Goal: Task Accomplishment & Management: Use online tool/utility

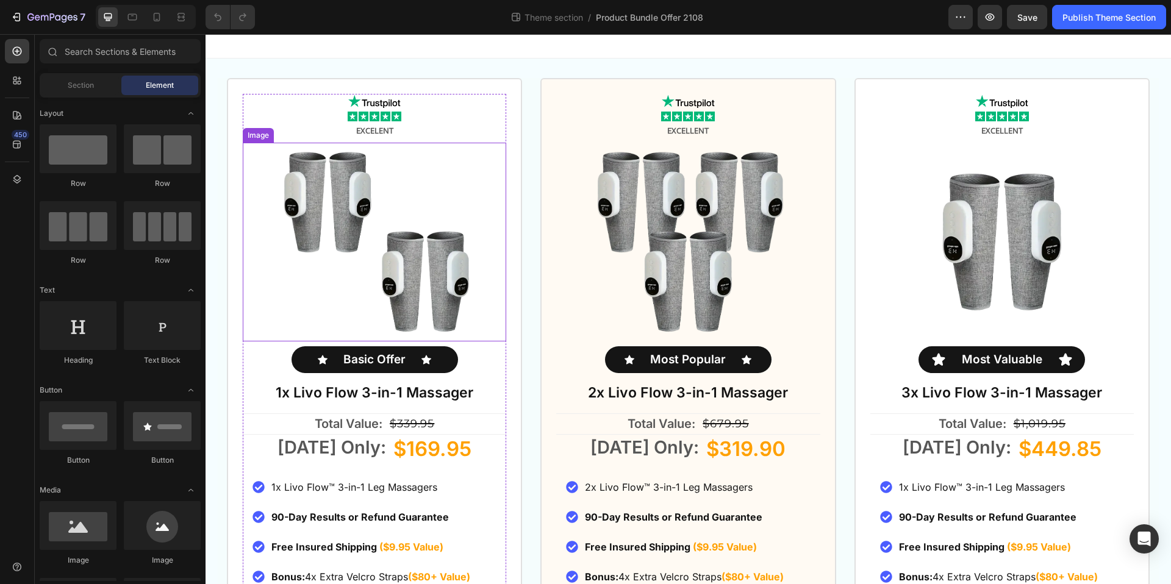
click at [309, 189] on img at bounding box center [375, 242] width 198 height 198
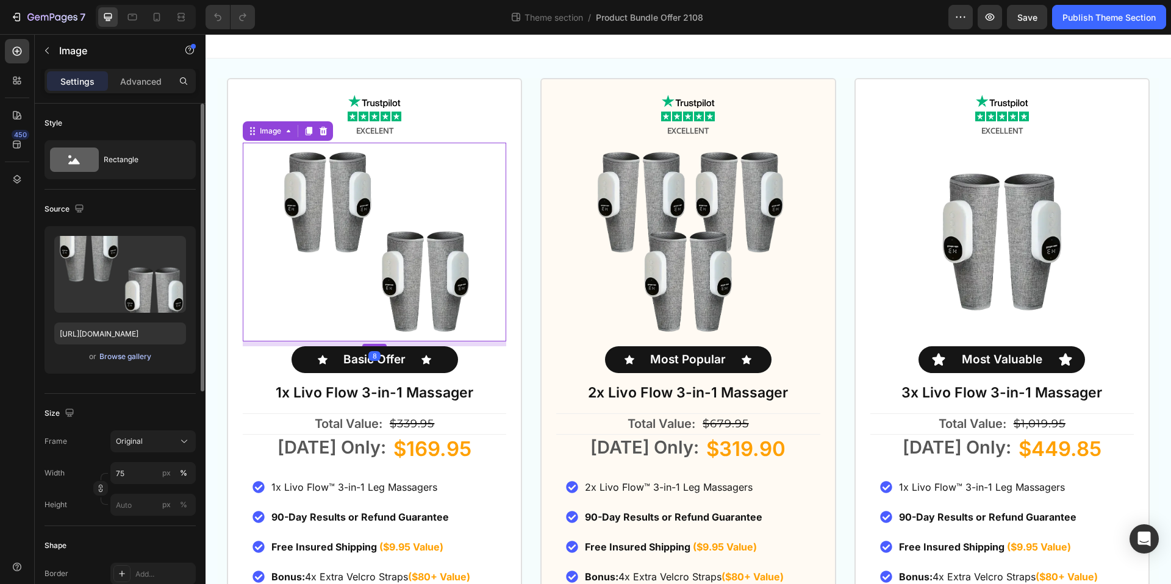
click at [121, 357] on div "Browse gallery" at bounding box center [125, 356] width 52 height 11
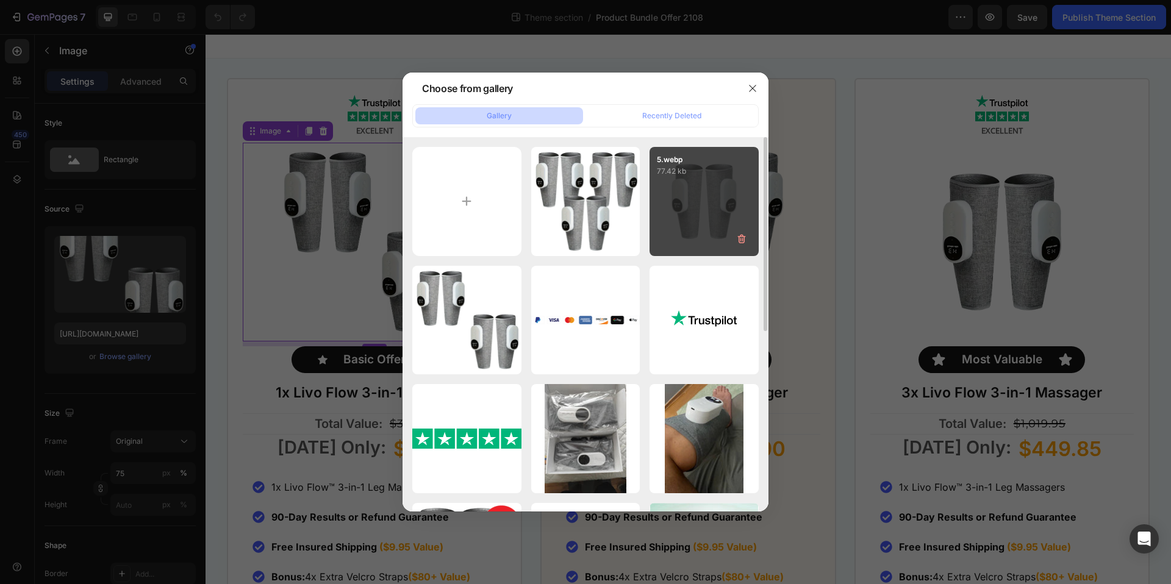
click at [710, 204] on div "5.webp 77.42 kb" at bounding box center [703, 201] width 109 height 109
type input "[URL][DOMAIN_NAME]"
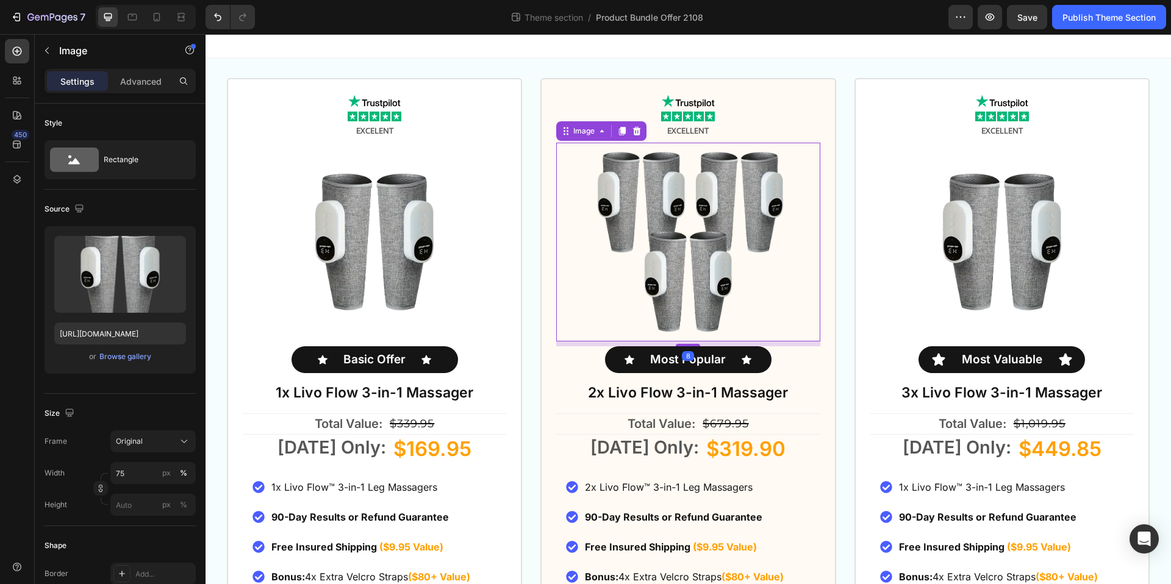
click at [666, 249] on img at bounding box center [688, 242] width 198 height 198
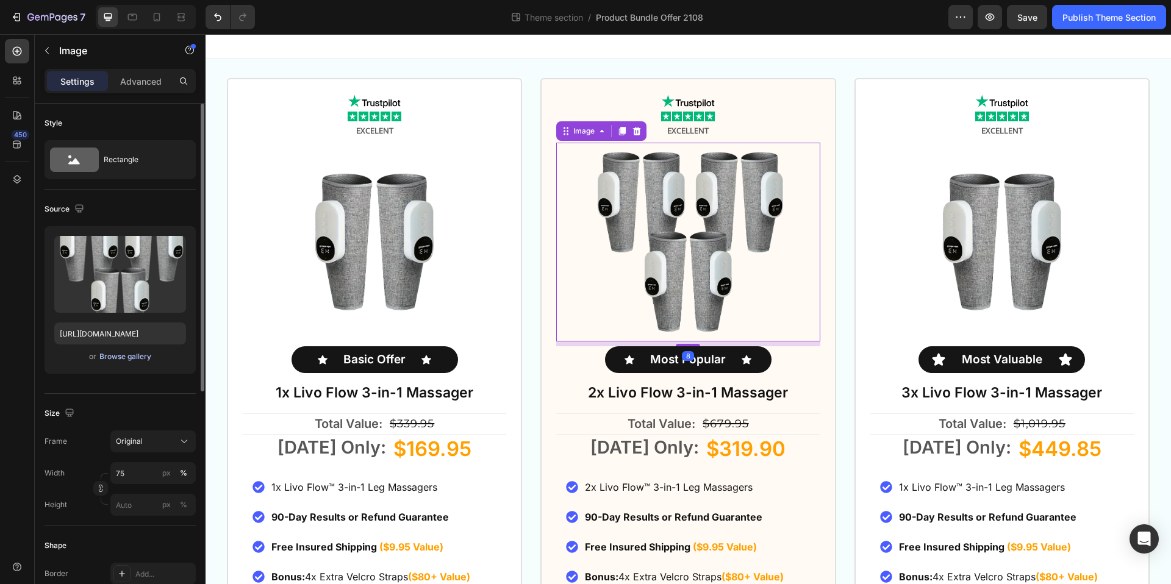
click at [131, 353] on div "Browse gallery" at bounding box center [125, 356] width 52 height 11
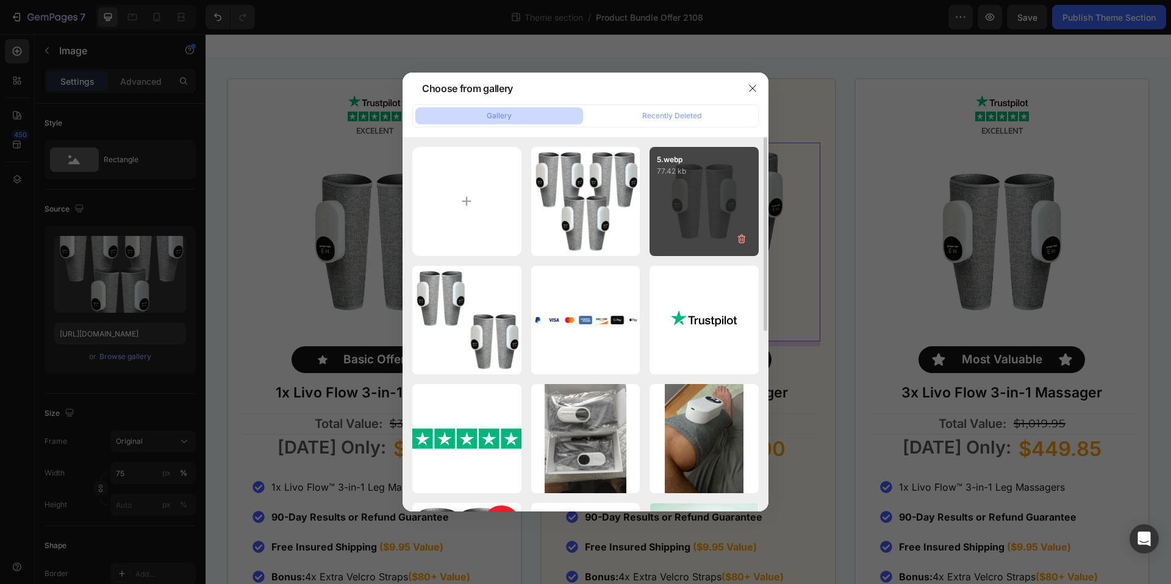
click at [718, 188] on div "5.webp 77.42 kb" at bounding box center [703, 201] width 109 height 109
type input "[URL][DOMAIN_NAME]"
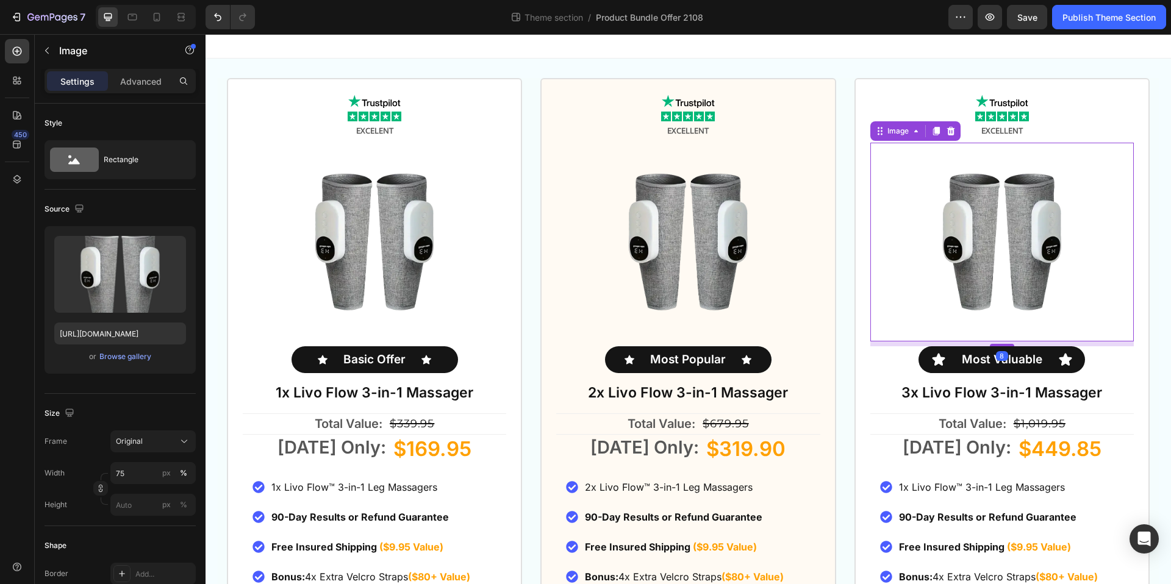
click at [981, 206] on img at bounding box center [1002, 242] width 198 height 198
click at [126, 353] on div "Browse gallery" at bounding box center [125, 356] width 52 height 11
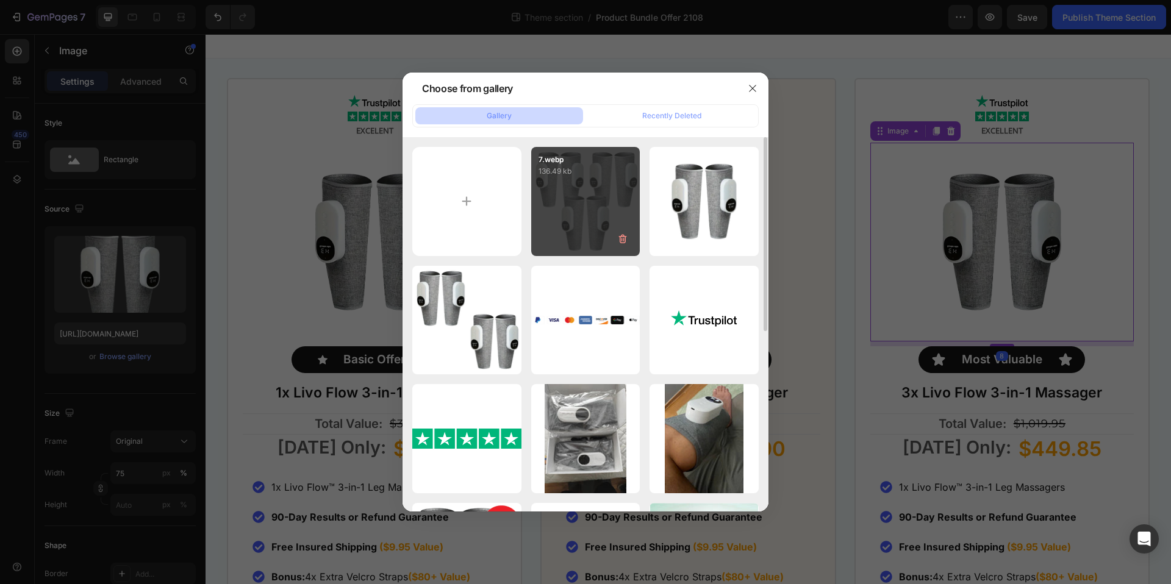
click at [551, 190] on div "7.webp 136.49 kb" at bounding box center [585, 201] width 109 height 109
type input "[URL][DOMAIN_NAME]"
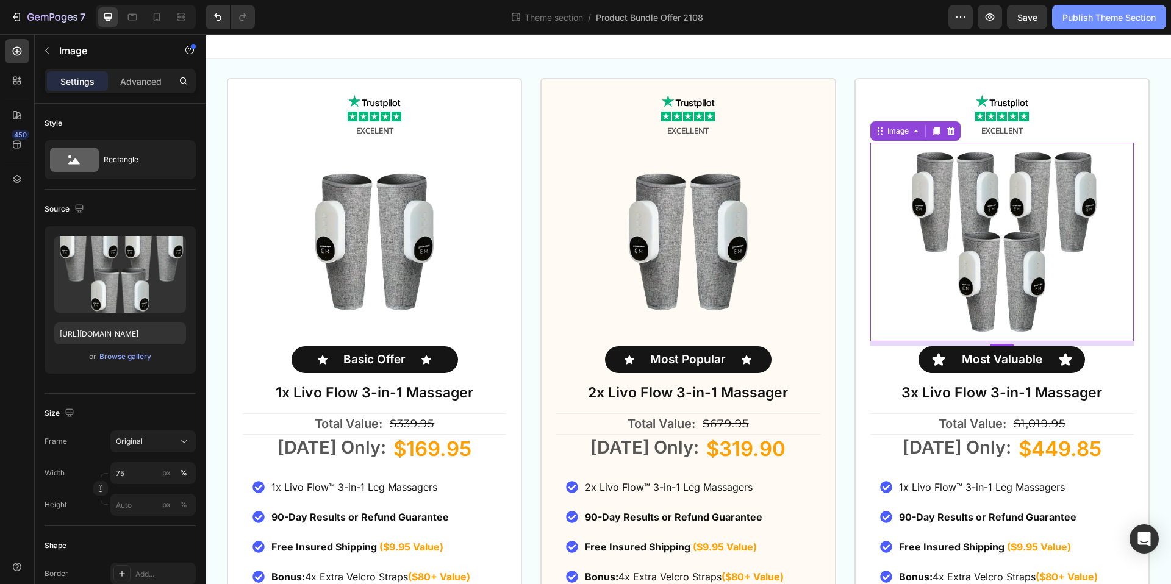
click at [1104, 12] on div "Publish Theme Section" at bounding box center [1108, 17] width 93 height 13
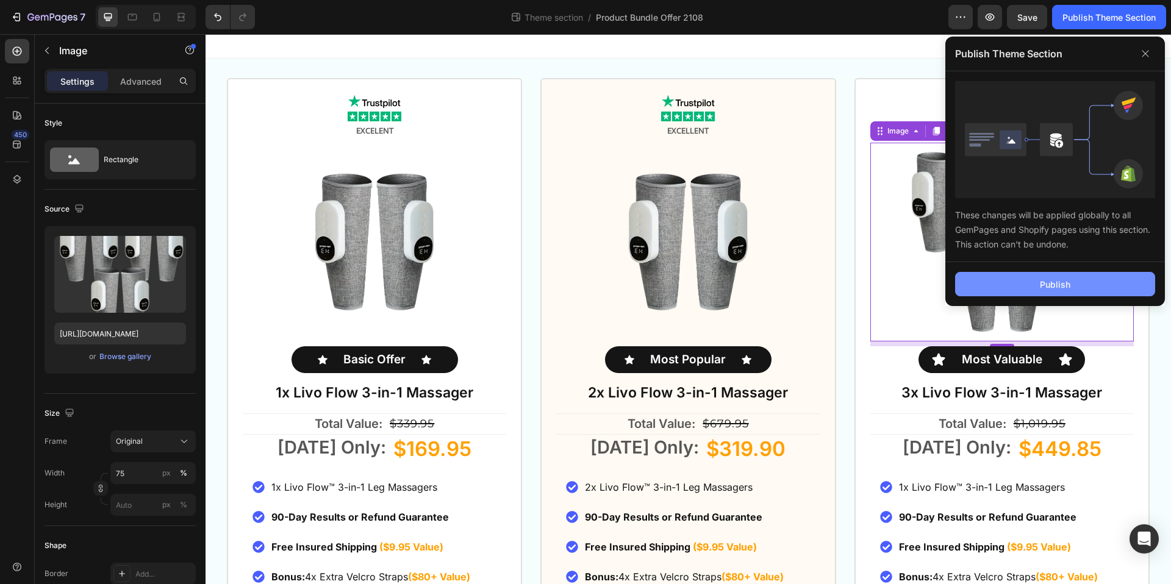
click at [1062, 283] on div "Publish" at bounding box center [1055, 284] width 30 height 13
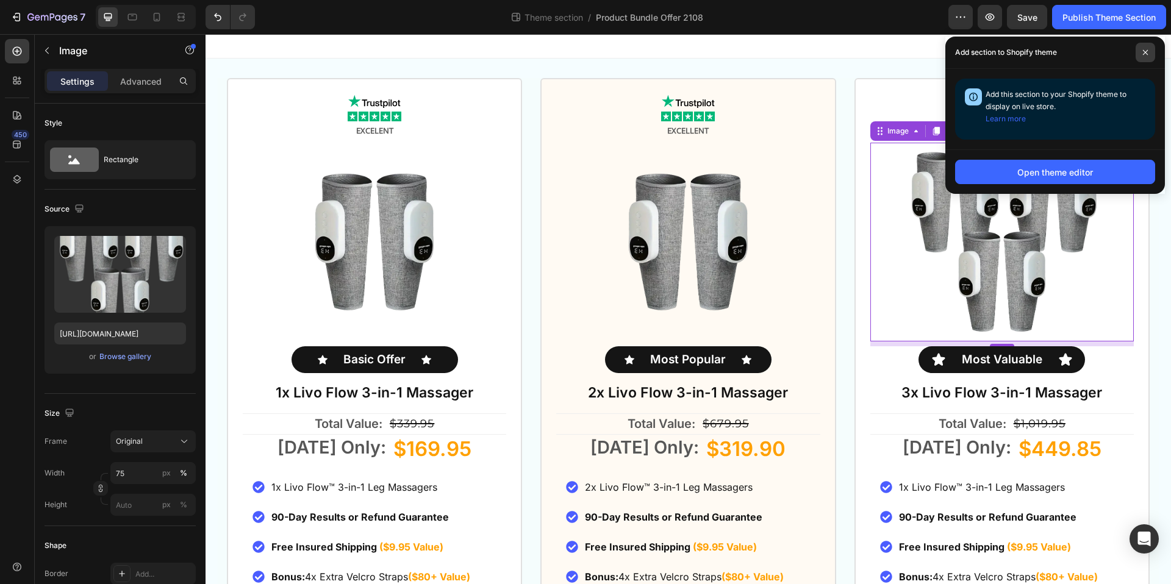
click at [1146, 51] on icon at bounding box center [1145, 52] width 5 height 5
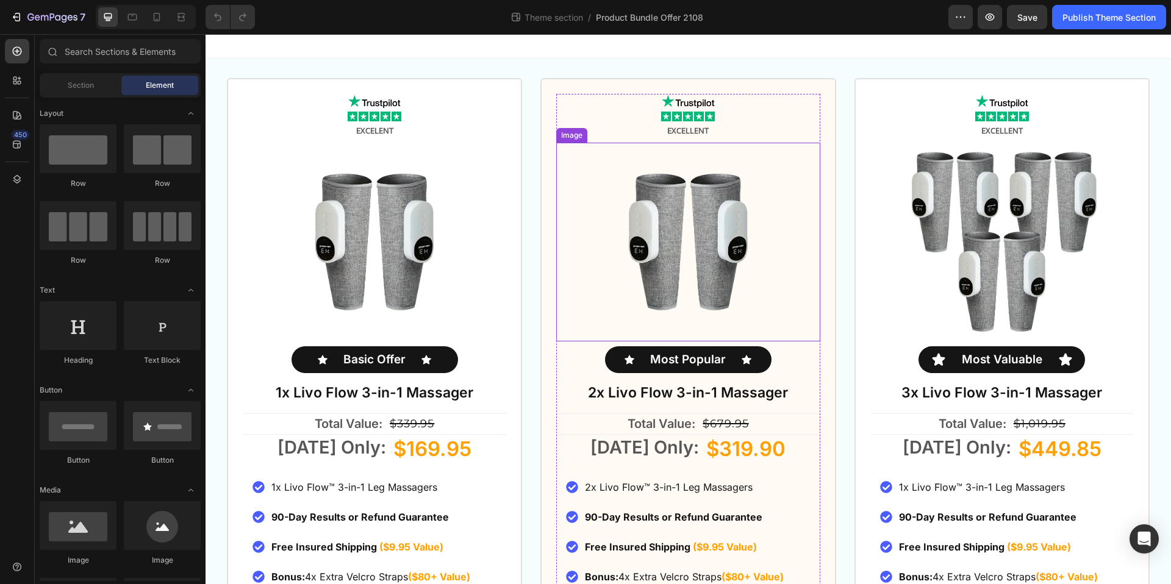
click at [687, 265] on img at bounding box center [688, 242] width 198 height 198
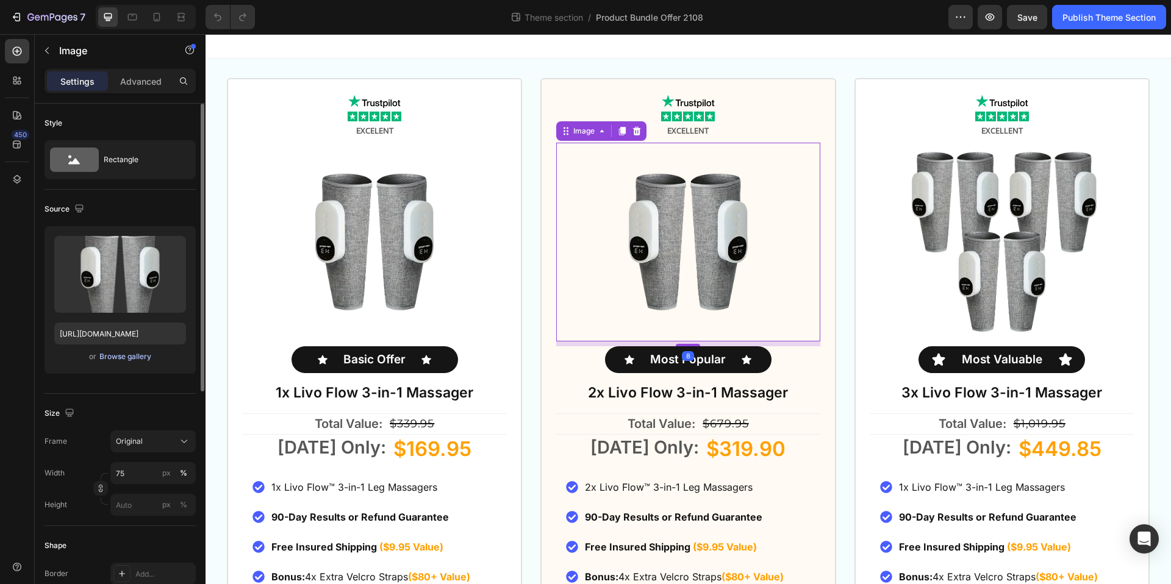
click at [126, 358] on div "Browse gallery" at bounding box center [125, 356] width 52 height 11
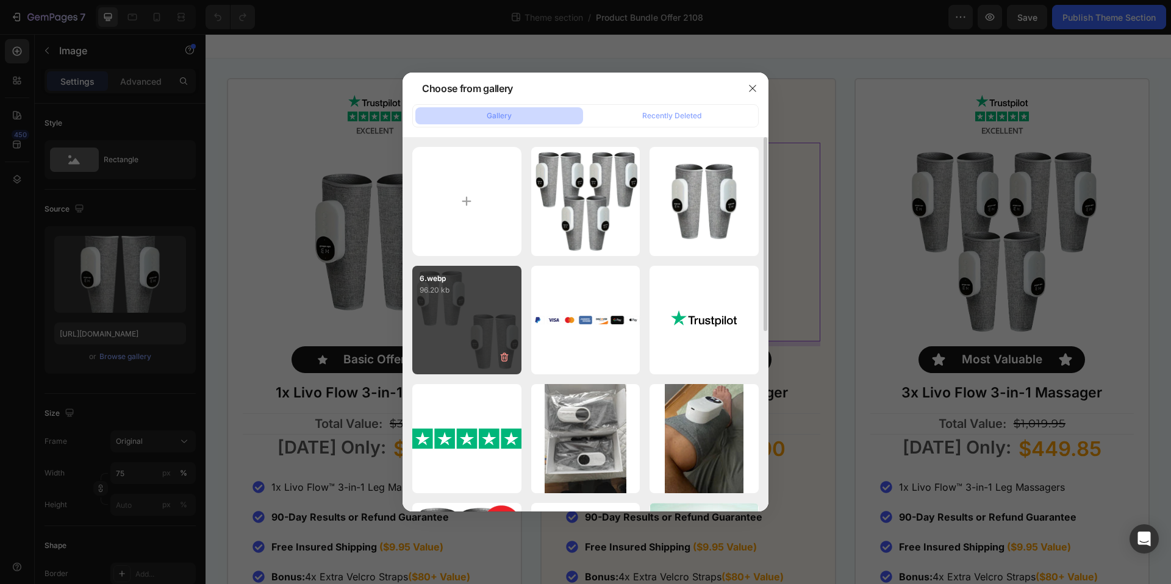
click at [480, 304] on div "6.webp 96.20 kb" at bounding box center [466, 320] width 109 height 109
type input "[URL][DOMAIN_NAME]"
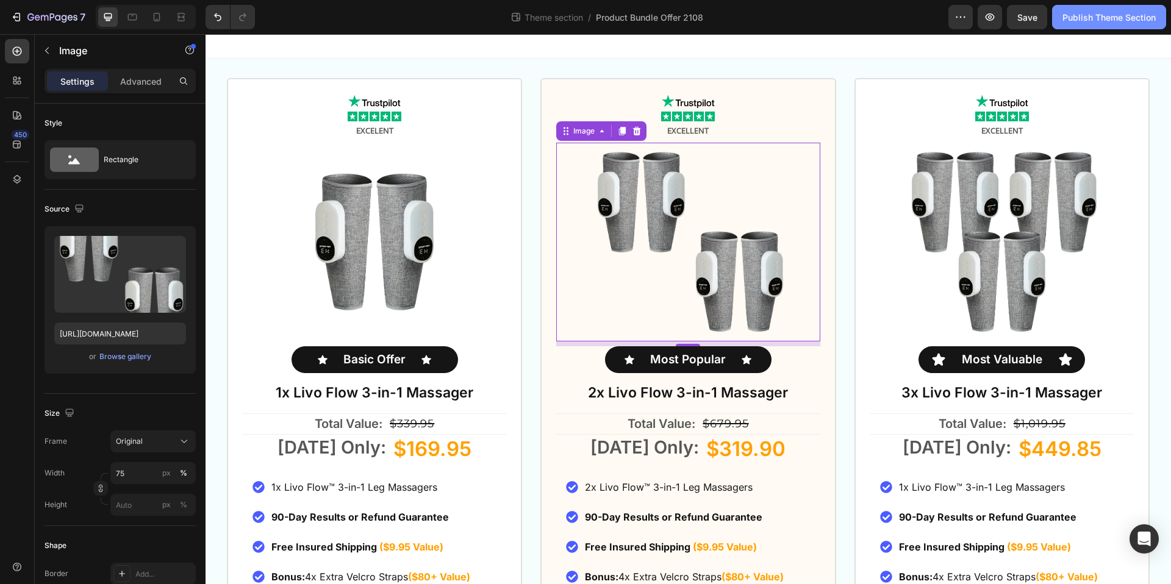
click at [1106, 12] on div "Publish Theme Section" at bounding box center [1108, 17] width 93 height 13
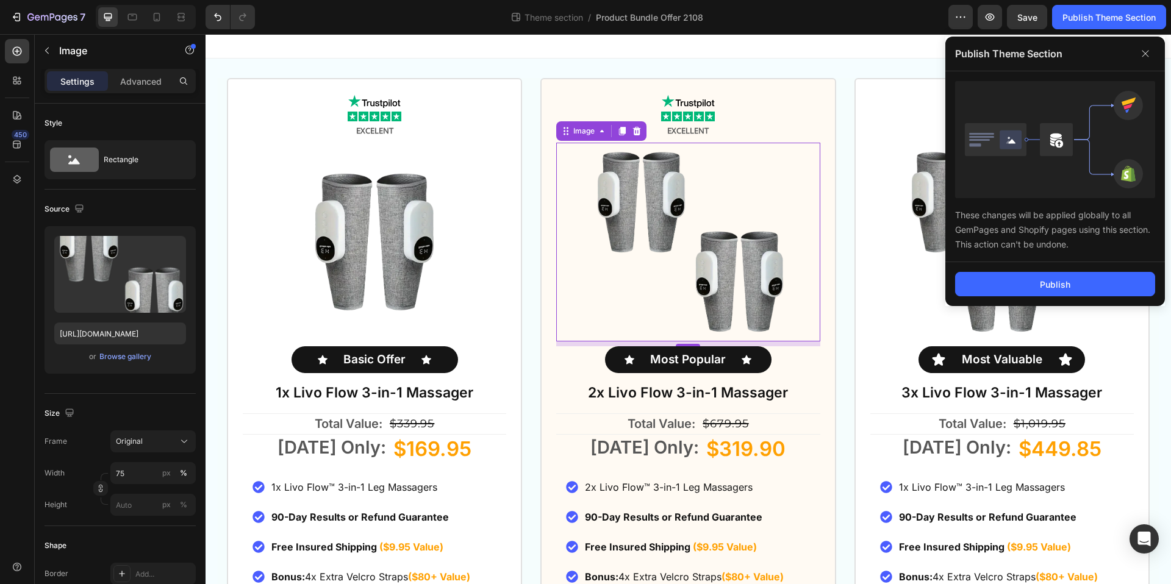
drag, startPoint x: 1026, startPoint y: 279, endPoint x: 1148, endPoint y: 262, distance: 122.6
click at [1026, 280] on button "Publish" at bounding box center [1055, 284] width 200 height 24
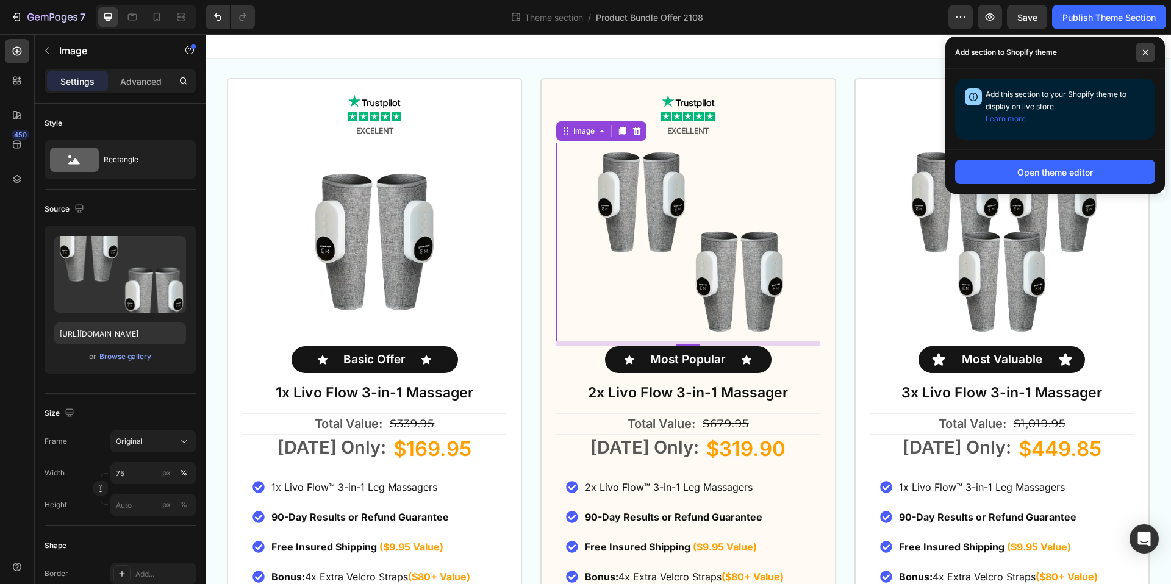
click at [1146, 55] on icon at bounding box center [1145, 52] width 6 height 6
